Goal: Use online tool/utility: Utilize a website feature to perform a specific function

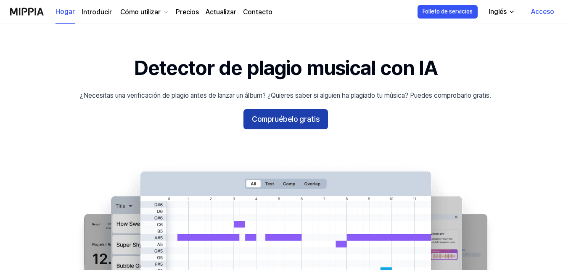
click at [292, 122] on font "Compruébelo gratis" at bounding box center [286, 118] width 68 height 9
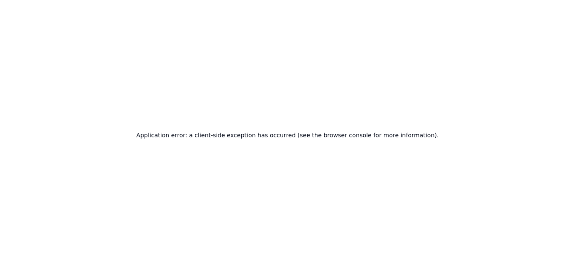
click at [292, 122] on div "Application error: a client-side exception has occurred (see the browser consol…" at bounding box center [287, 135] width 575 height 270
click at [273, 146] on div "Application error: a client-side exception has occurred (see the browser consol…" at bounding box center [287, 135] width 575 height 270
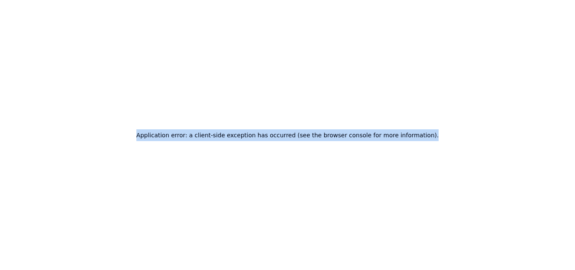
click at [273, 146] on div "Application error: a client-side exception has occurred (see the browser consol…" at bounding box center [287, 135] width 575 height 270
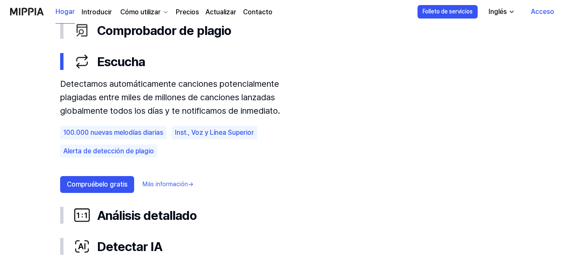
scroll to position [458, 0]
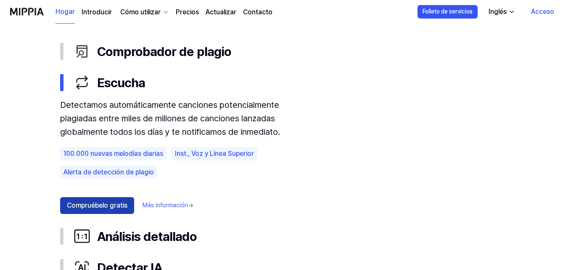
click at [117, 204] on font "Compruébelo gratis" at bounding box center [97, 205] width 61 height 8
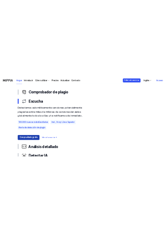
scroll to position [0, 0]
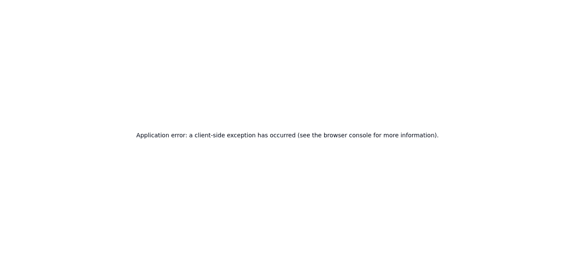
click at [224, 127] on div "Application error: a client-side exception has occurred (see the browser consol…" at bounding box center [287, 135] width 575 height 270
drag, startPoint x: 160, startPoint y: 126, endPoint x: 212, endPoint y: 142, distance: 54.3
click at [212, 142] on div "Application error: a client-side exception has occurred (see the browser consol…" at bounding box center [287, 135] width 575 height 270
click at [218, 140] on h2 "Application error: a client-side exception has occurred (see the browser consol…" at bounding box center [287, 135] width 302 height 12
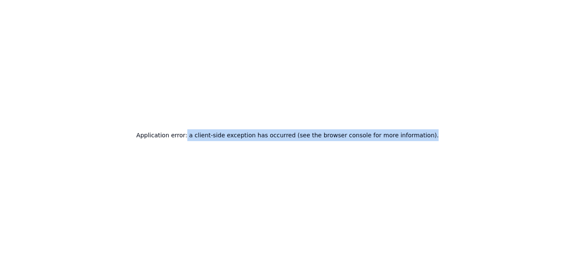
drag, startPoint x: 199, startPoint y: 133, endPoint x: 535, endPoint y: 110, distance: 336.0
click at [535, 110] on div "Application error: a client-side exception has occurred (see the browser consol…" at bounding box center [287, 135] width 575 height 270
copy h2 "a client-side exception has occurred (see the browser console for more informat…"
click at [274, 219] on div "Application error: a client-side exception has occurred (see the browser consol…" at bounding box center [287, 135] width 575 height 270
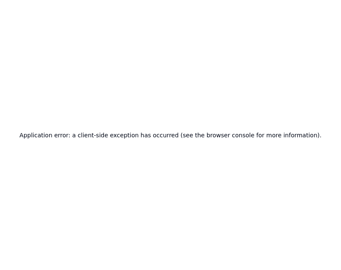
click at [340, 106] on div "Application error: a client-side exception has occurred (see the browser consol…" at bounding box center [170, 135] width 341 height 270
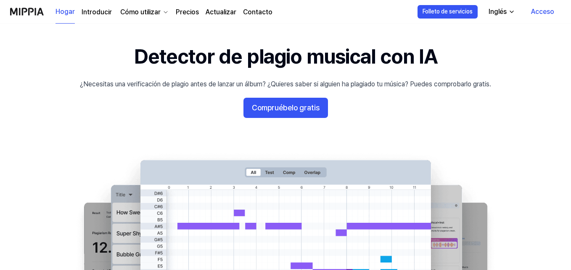
scroll to position [15, 0]
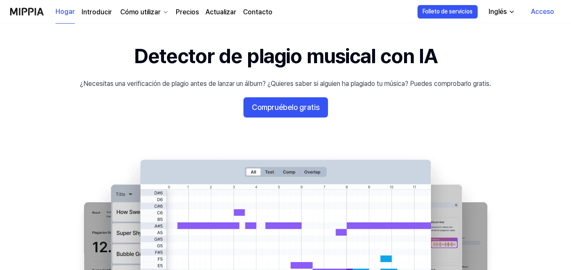
click at [162, 14] on icon "button" at bounding box center [165, 12] width 7 height 7
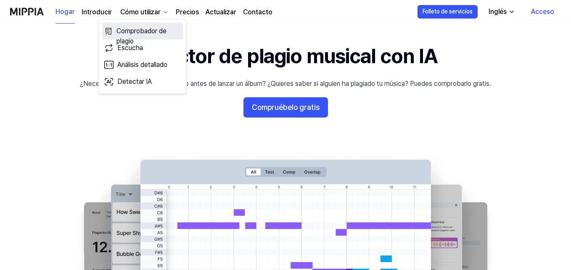
click at [161, 32] on font "Comprobador de plagio" at bounding box center [142, 36] width 50 height 18
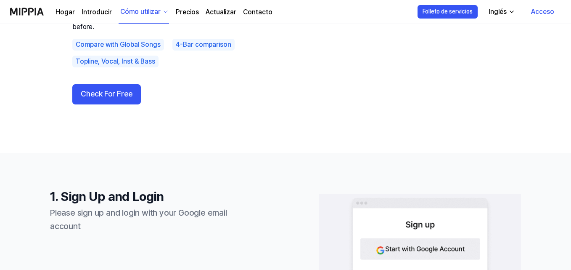
scroll to position [107, 0]
click at [543, 14] on font "Acceso" at bounding box center [542, 12] width 23 height 8
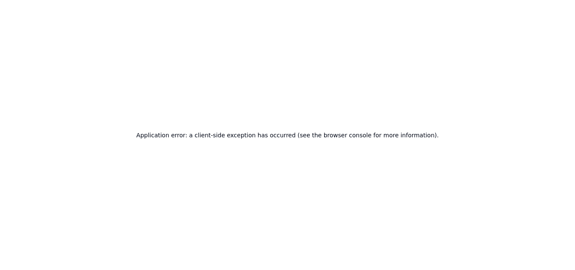
scroll to position [0, 0]
click at [213, 99] on div "Application error: a client-side exception has occurred (see the browser consol…" at bounding box center [287, 135] width 575 height 270
click at [213, 97] on div "Application error: a client-side exception has occurred (see the browser consol…" at bounding box center [287, 135] width 575 height 270
